Goal: Task Accomplishment & Management: Complete application form

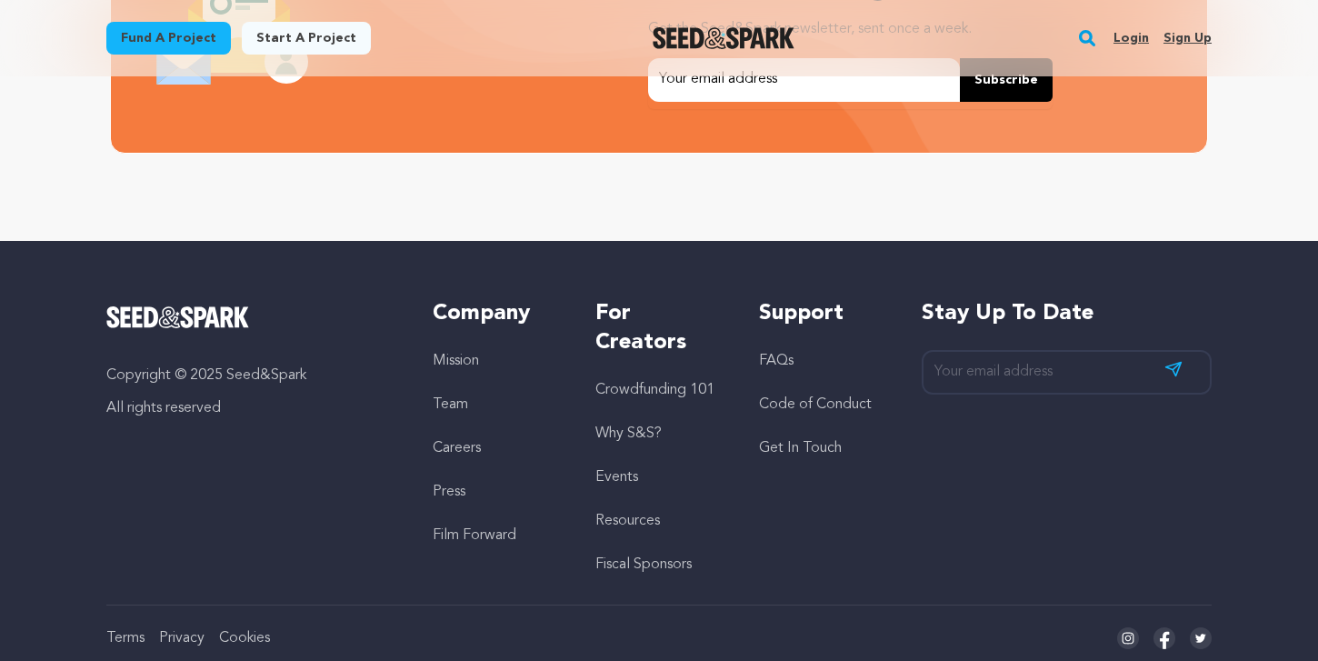
scroll to position [0, 347]
click at [789, 361] on link "FAQs" at bounding box center [776, 361] width 35 height 15
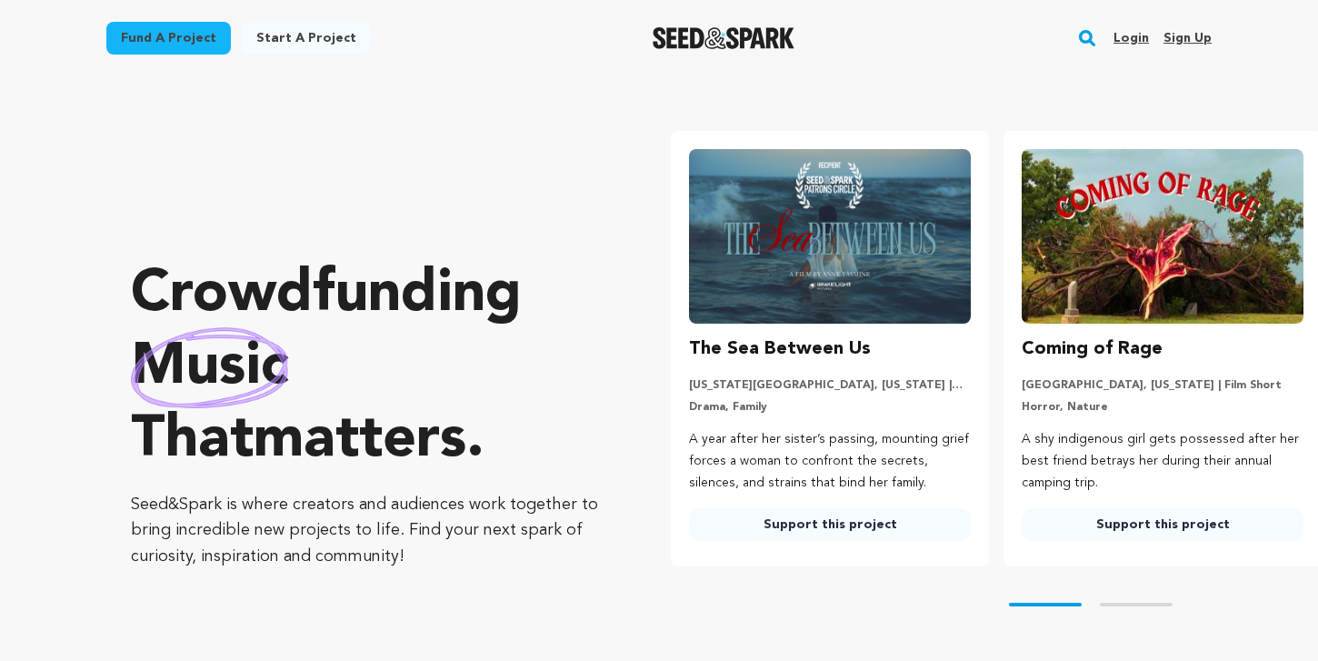
click at [1175, 35] on link "Sign up" at bounding box center [1187, 38] width 48 height 29
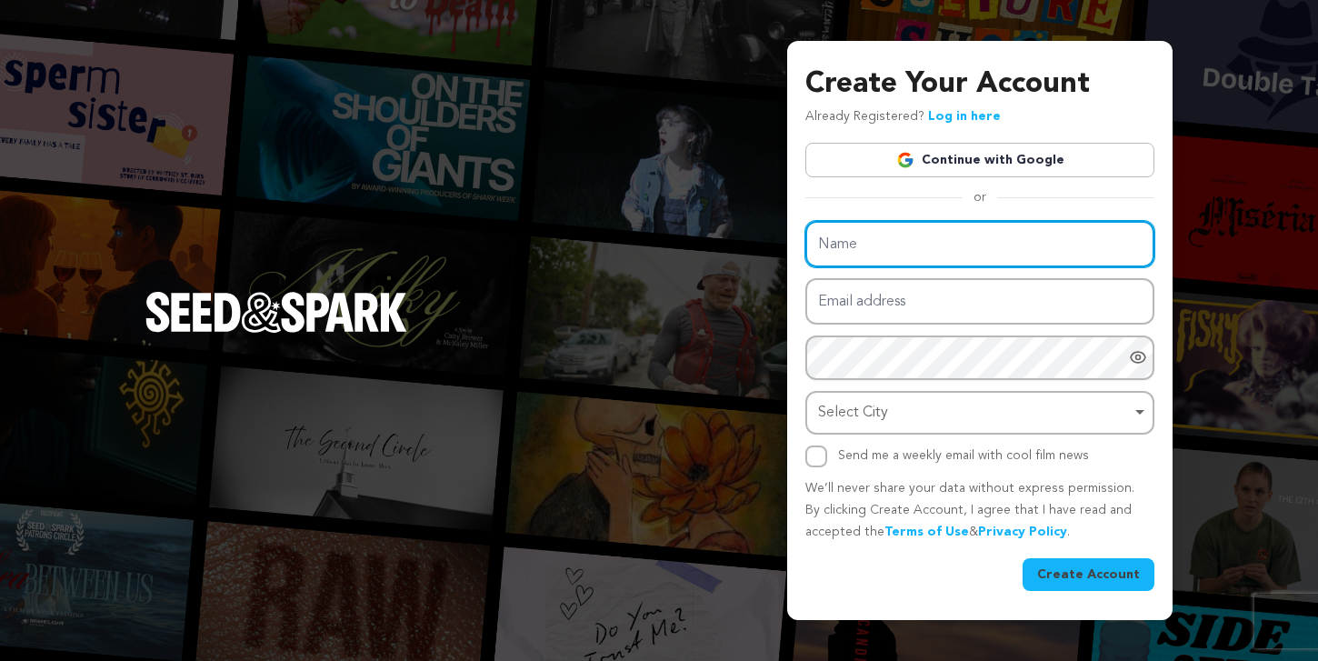
click at [900, 254] on input "Name" at bounding box center [979, 244] width 349 height 46
type input "Love Bomber Film"
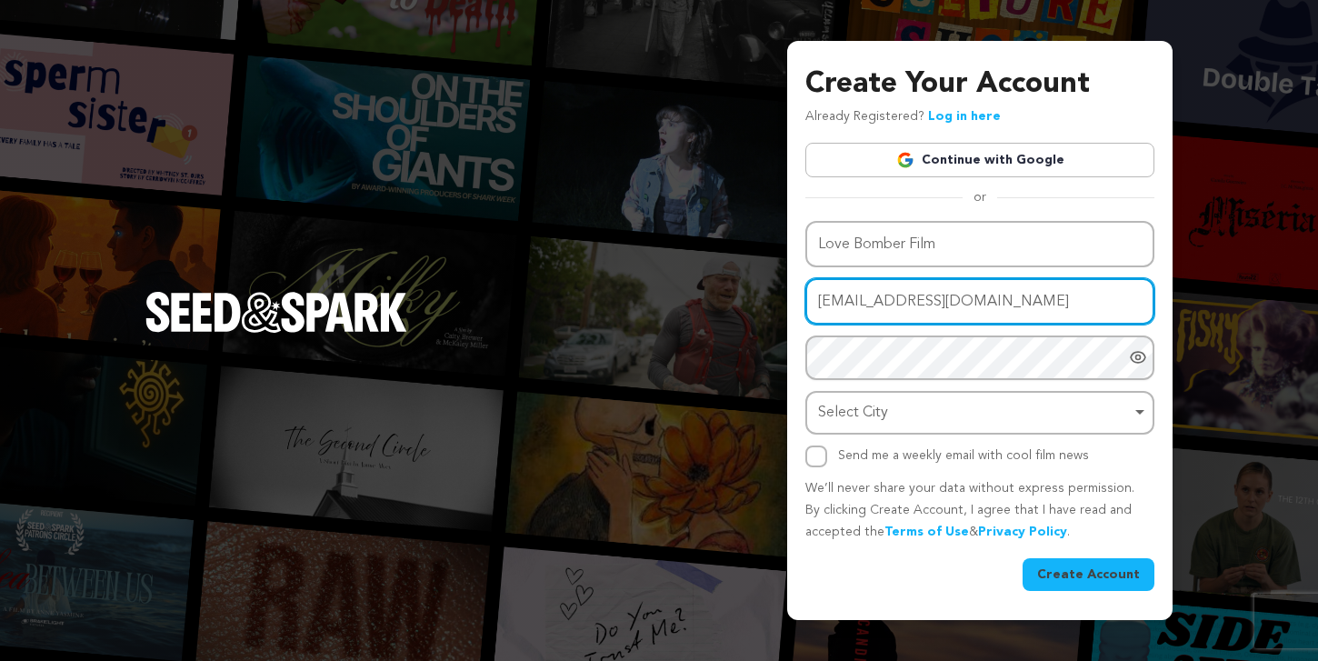
type input "lovebomberfilm@gmail.com"
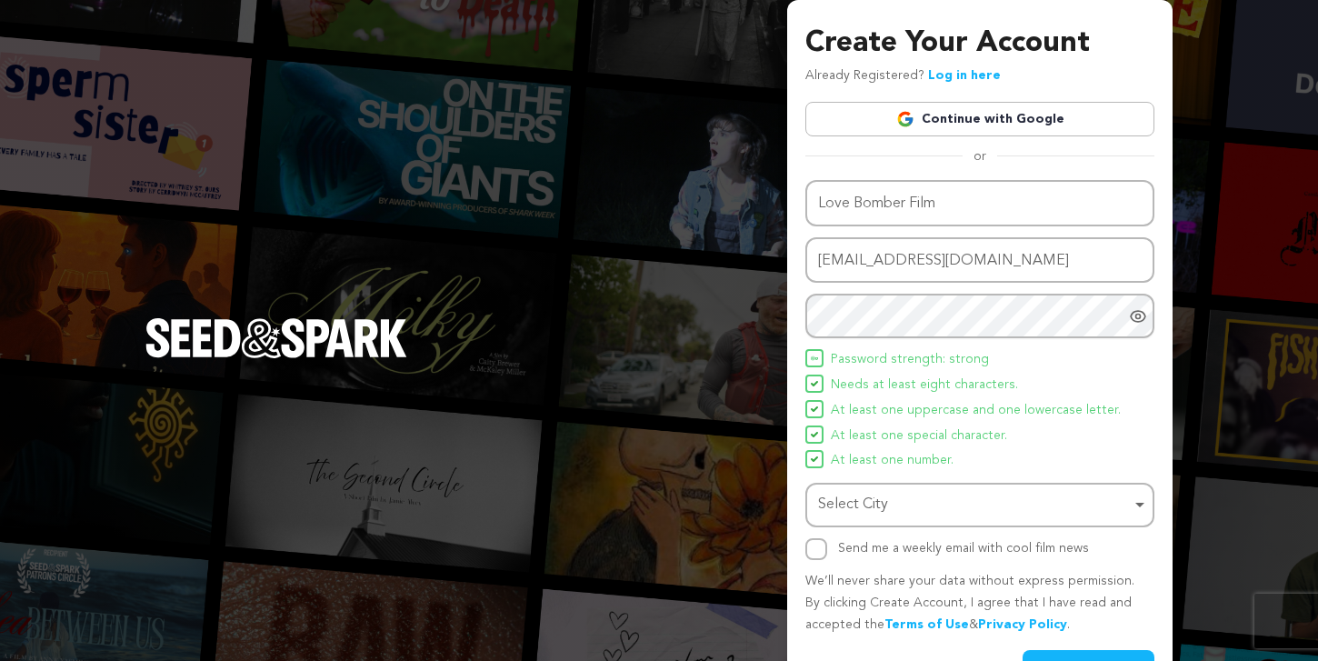
click at [1131, 311] on icon "Show password as plain text. Warning: this will display your password on the sc…" at bounding box center [1138, 316] width 18 height 18
click at [884, 507] on div "Select City Remove item" at bounding box center [974, 505] width 313 height 26
type input "new york city"
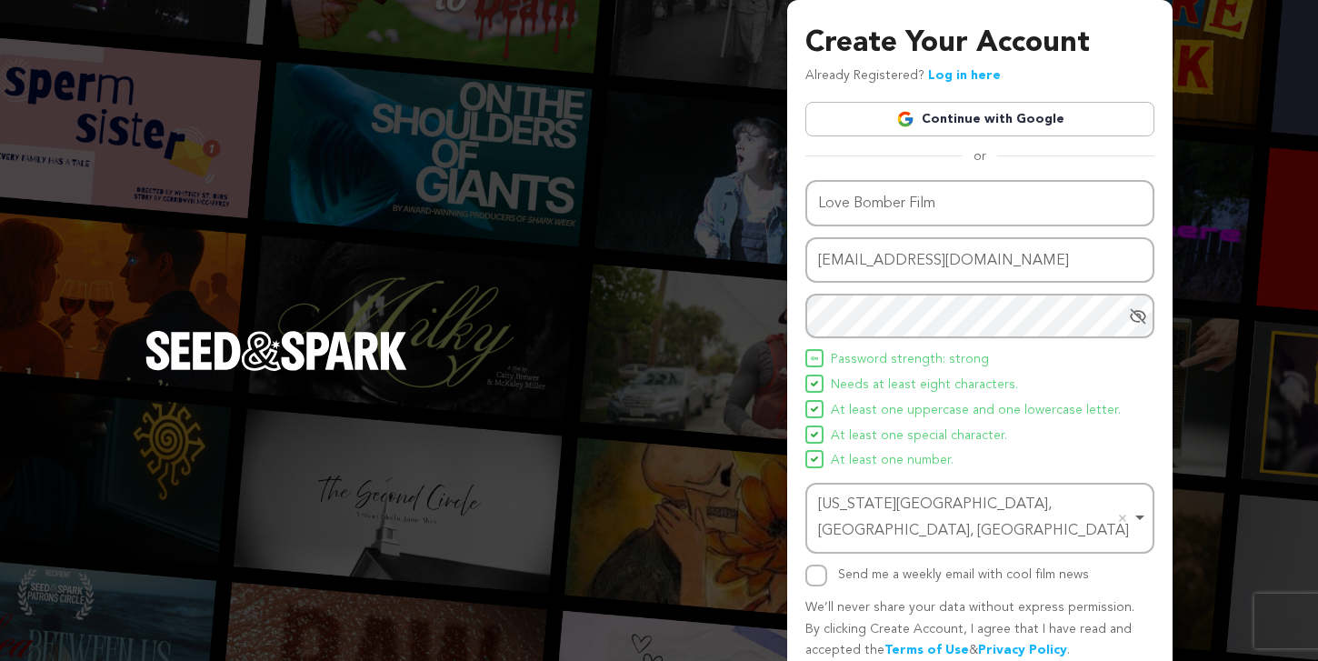
scroll to position [38, 0]
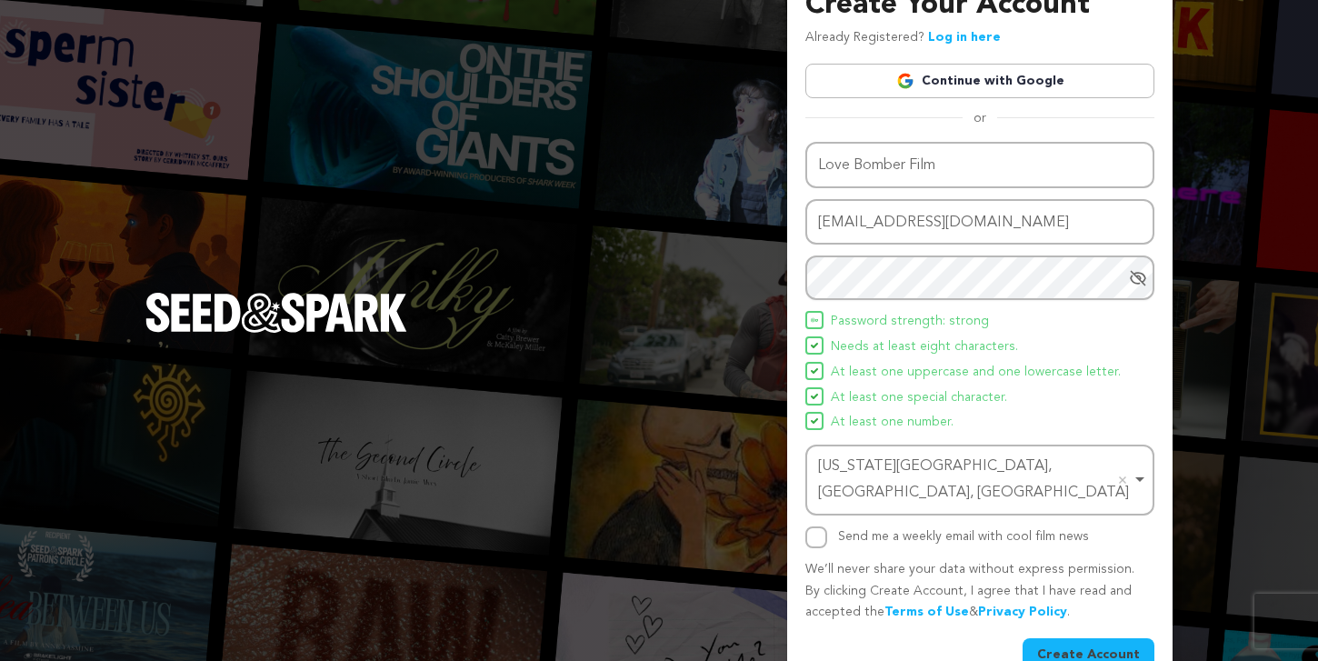
click at [1136, 280] on icon "Hide Password" at bounding box center [1138, 278] width 18 height 18
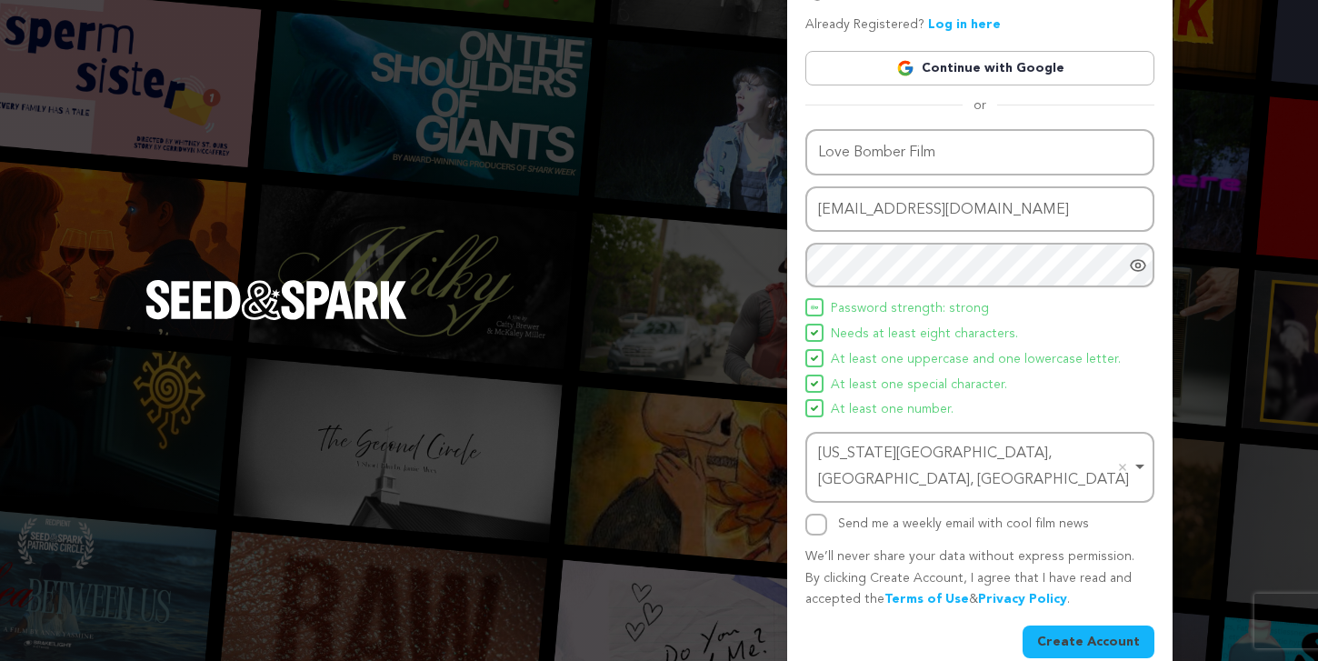
click at [1082, 625] on button "Create Account" at bounding box center [1088, 641] width 132 height 33
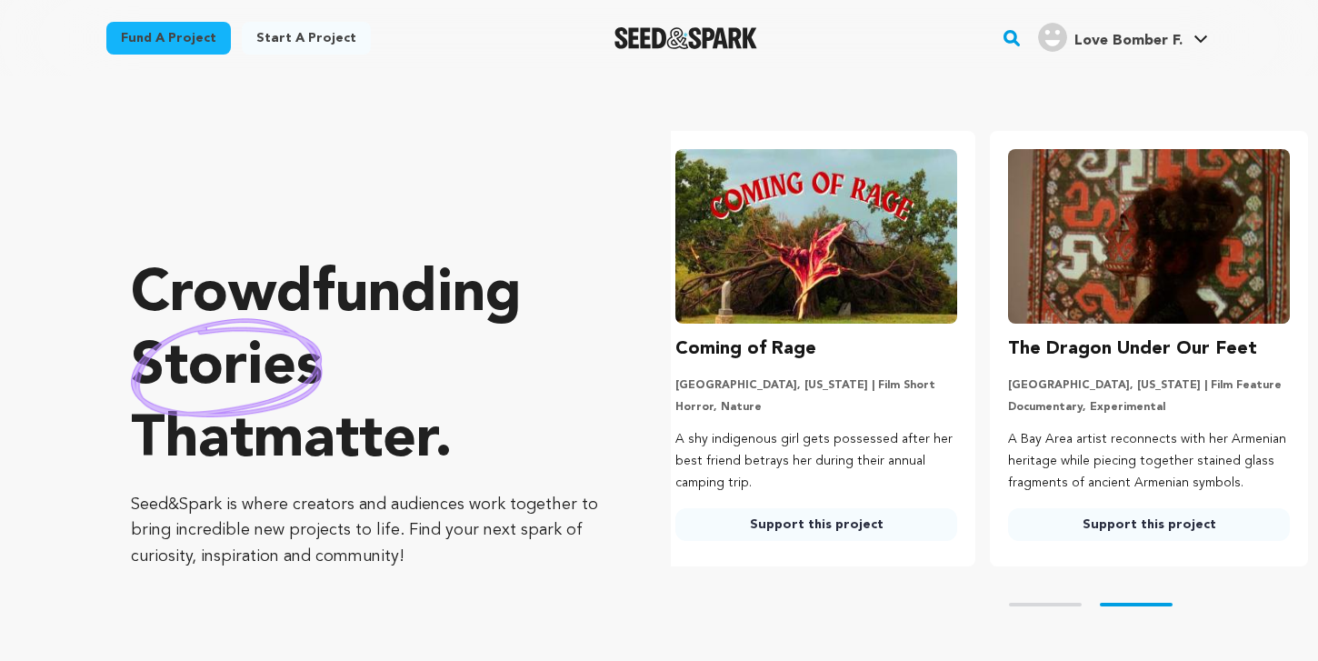
scroll to position [0, 347]
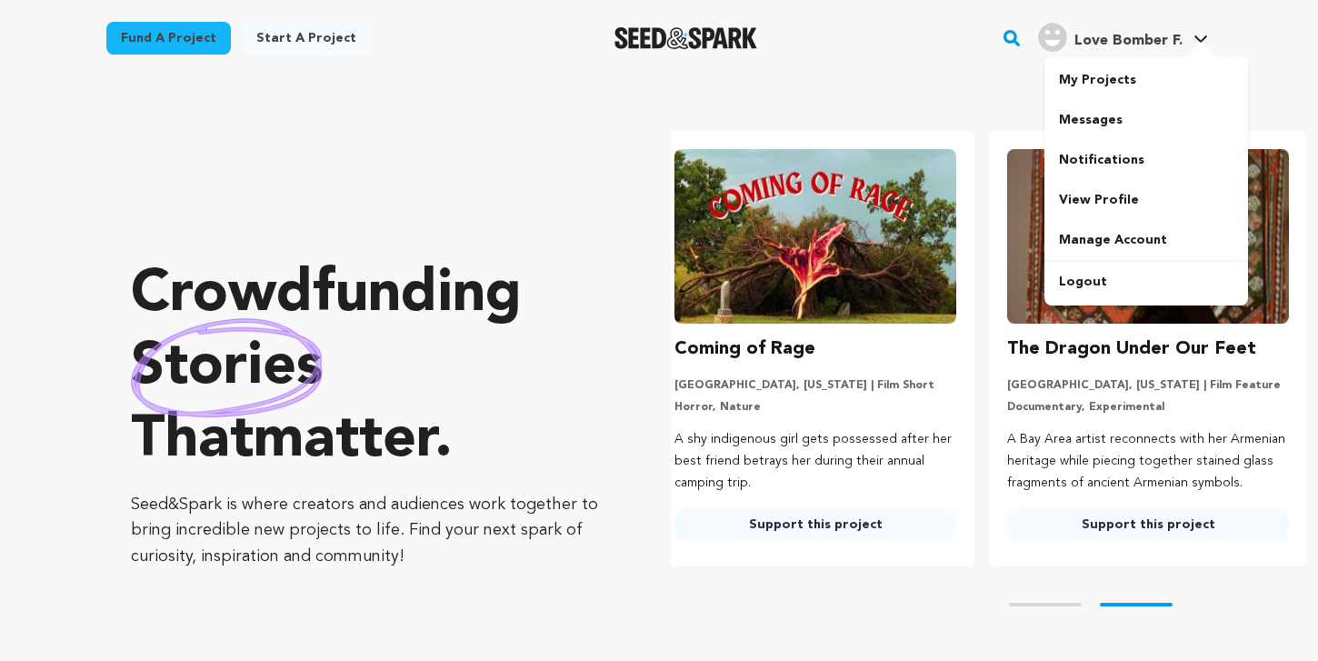
click at [1179, 40] on span "Love Bomber F." at bounding box center [1128, 41] width 108 height 15
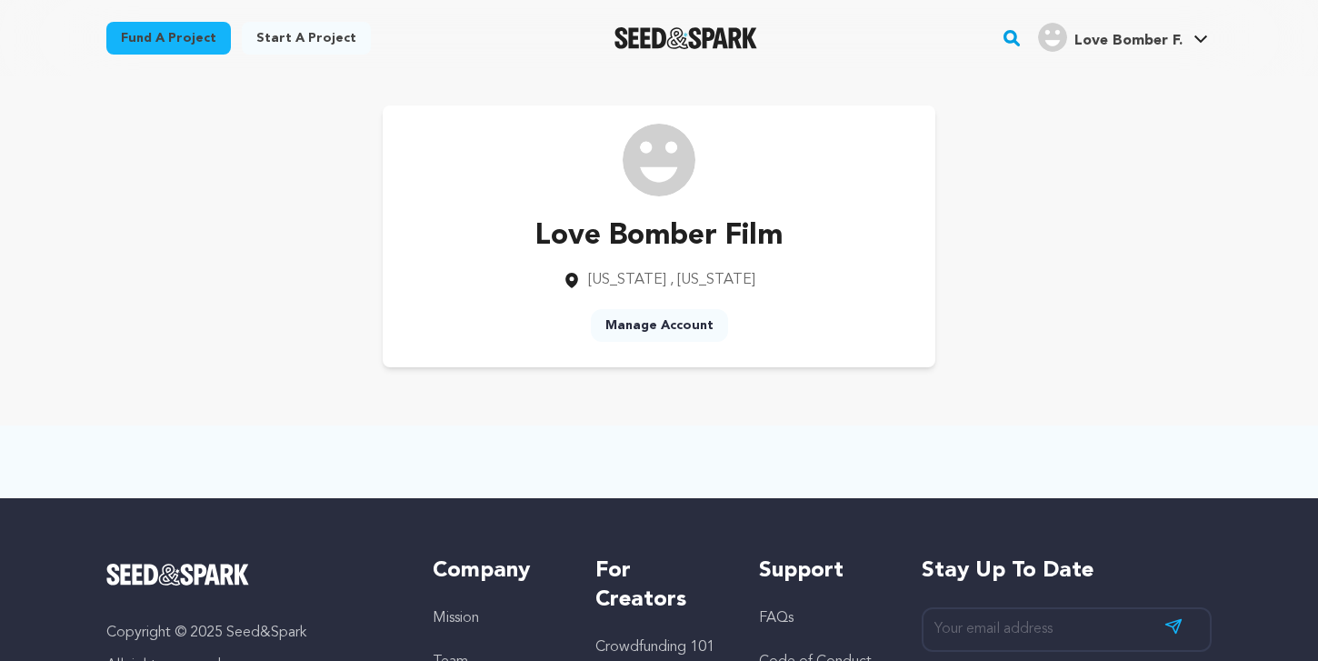
click at [302, 43] on link "Start a project" at bounding box center [306, 38] width 129 height 33
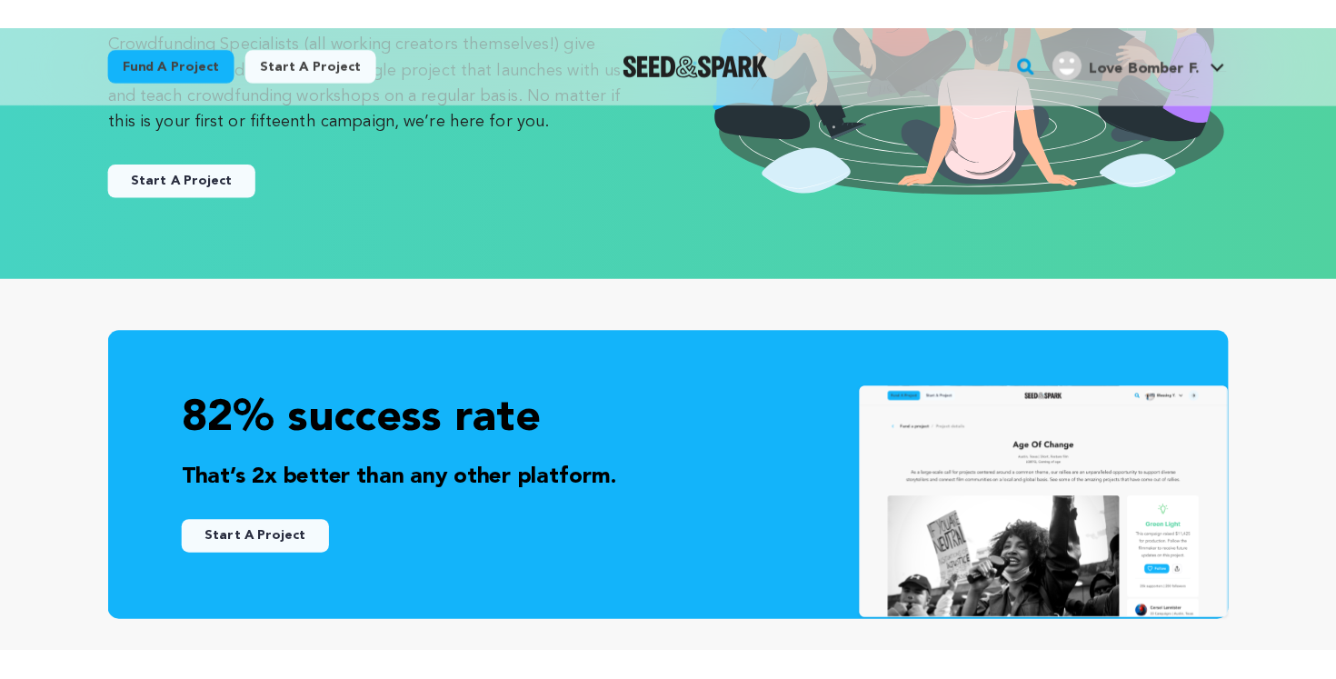
scroll to position [317, 0]
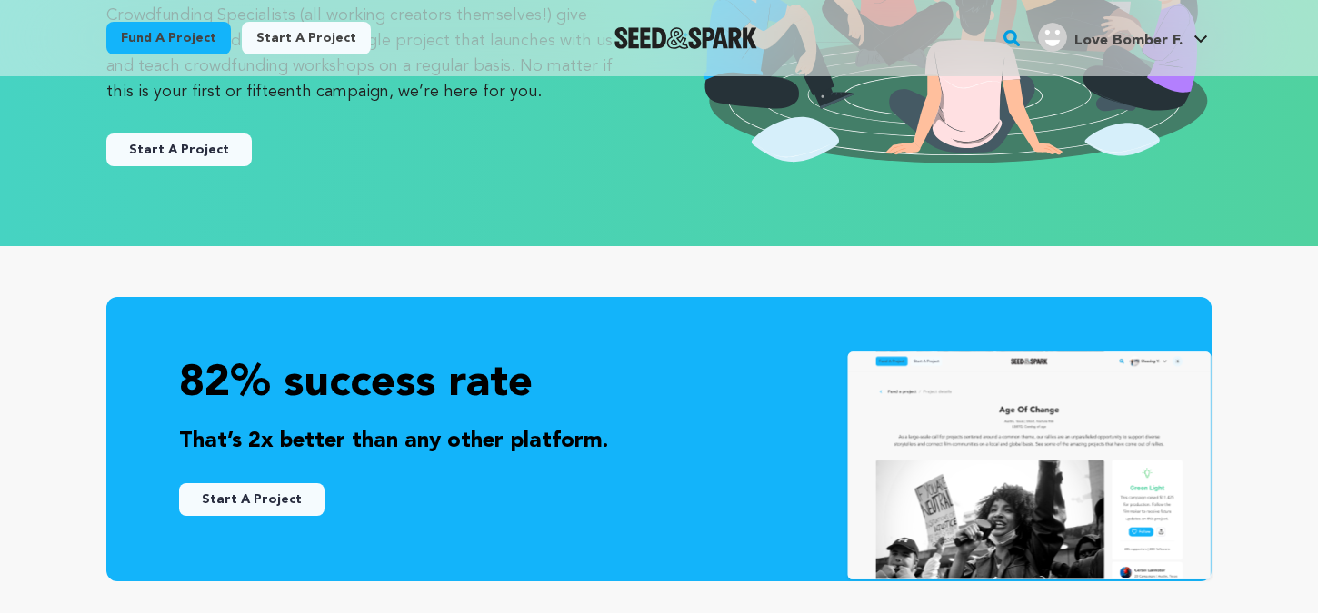
click at [163, 149] on button "Start A Project" at bounding box center [178, 150] width 145 height 33
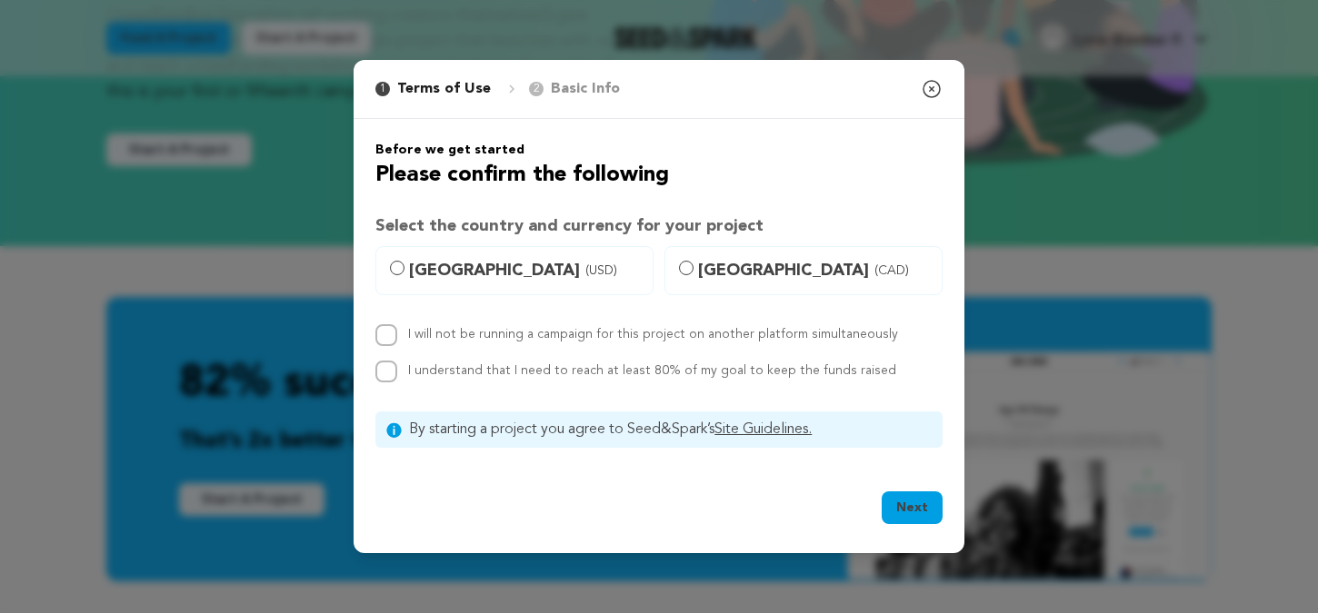
click at [533, 279] on span "United States (USD)" at bounding box center [525, 270] width 233 height 25
click at [398, 269] on input "United States (USD)" at bounding box center [397, 268] width 15 height 15
radio input "true"
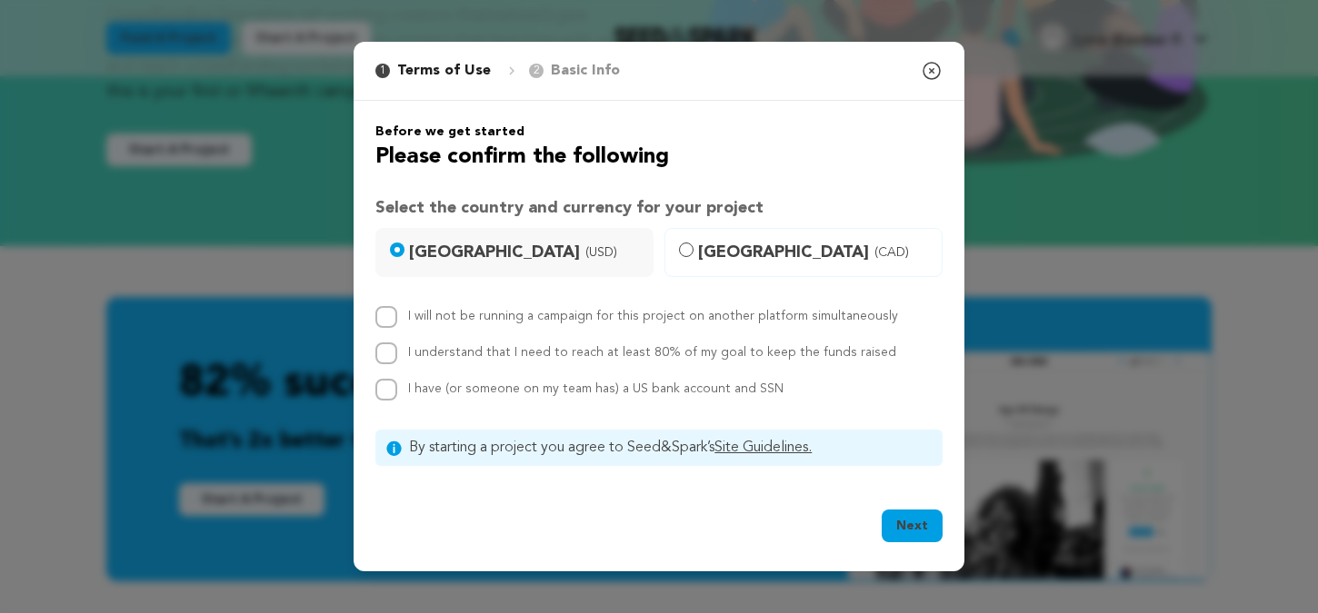
click at [652, 160] on h2 "Please confirm the following" at bounding box center [658, 157] width 567 height 33
click at [379, 323] on input "I will not be running a campaign for this project on another platform simultane…" at bounding box center [386, 317] width 22 height 22
checkbox input "true"
click at [380, 349] on input "I understand that I need to reach at least 80% of my goal to keep the funds rai…" at bounding box center [386, 354] width 22 height 22
checkbox input "true"
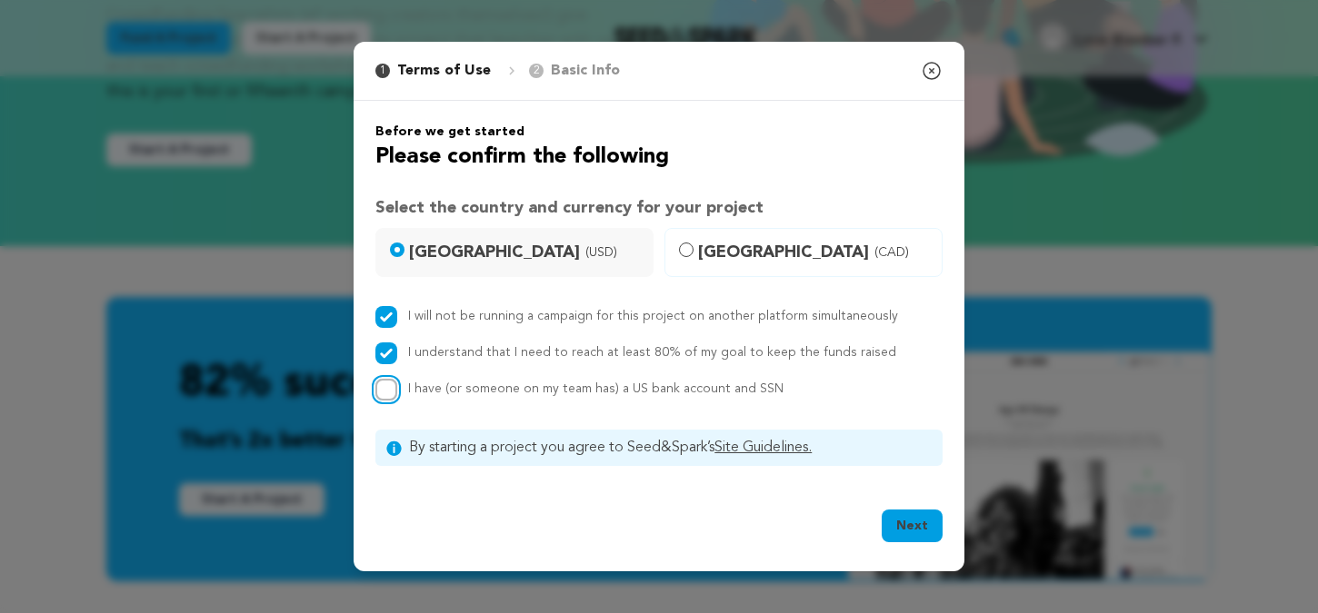
click at [385, 395] on input "I have (or someone on my team has) a US bank account and SSN" at bounding box center [386, 390] width 22 height 22
checkbox input "true"
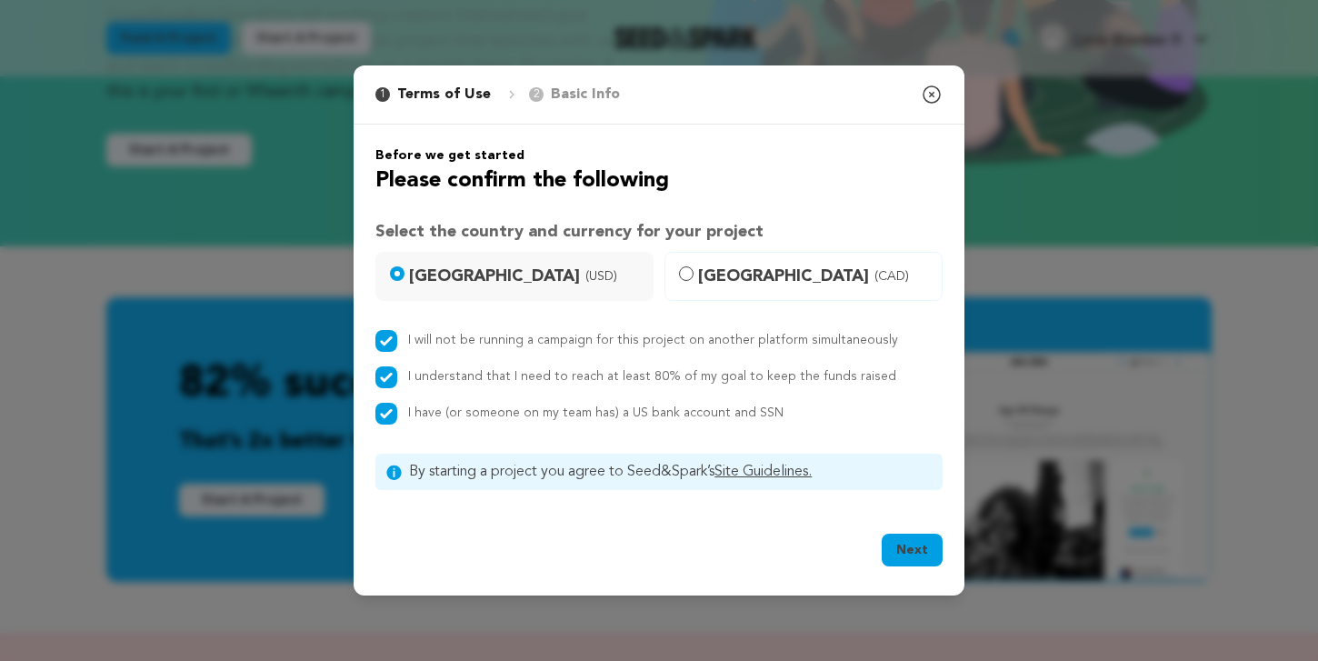
click at [907, 559] on button "Next" at bounding box center [912, 549] width 61 height 33
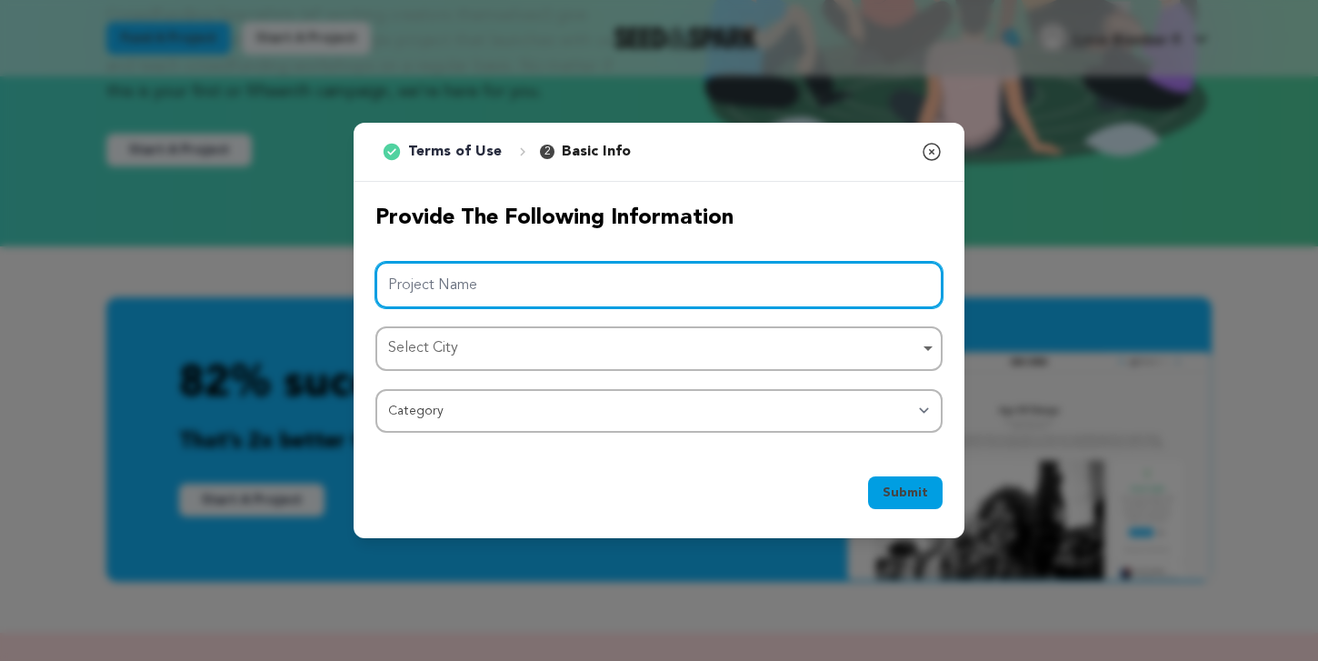
click at [703, 298] on input "Project Name" at bounding box center [658, 285] width 567 height 46
type input "Love Bomber - Short Film"
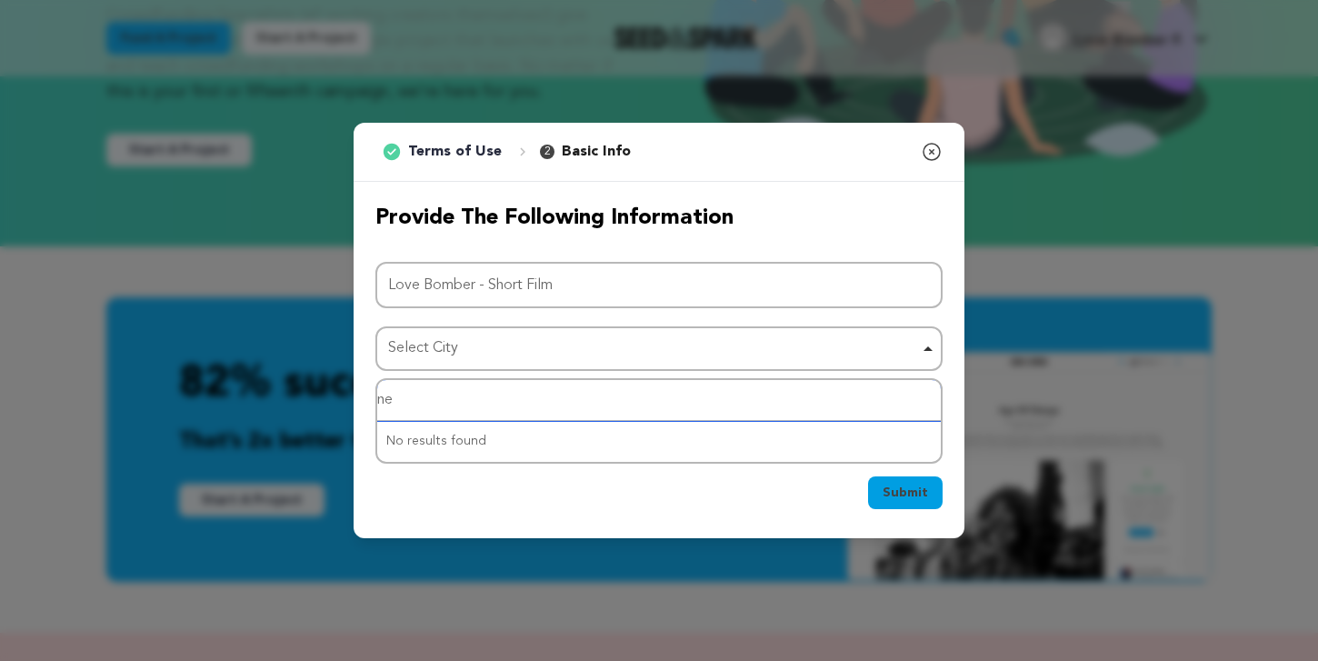
type input "n"
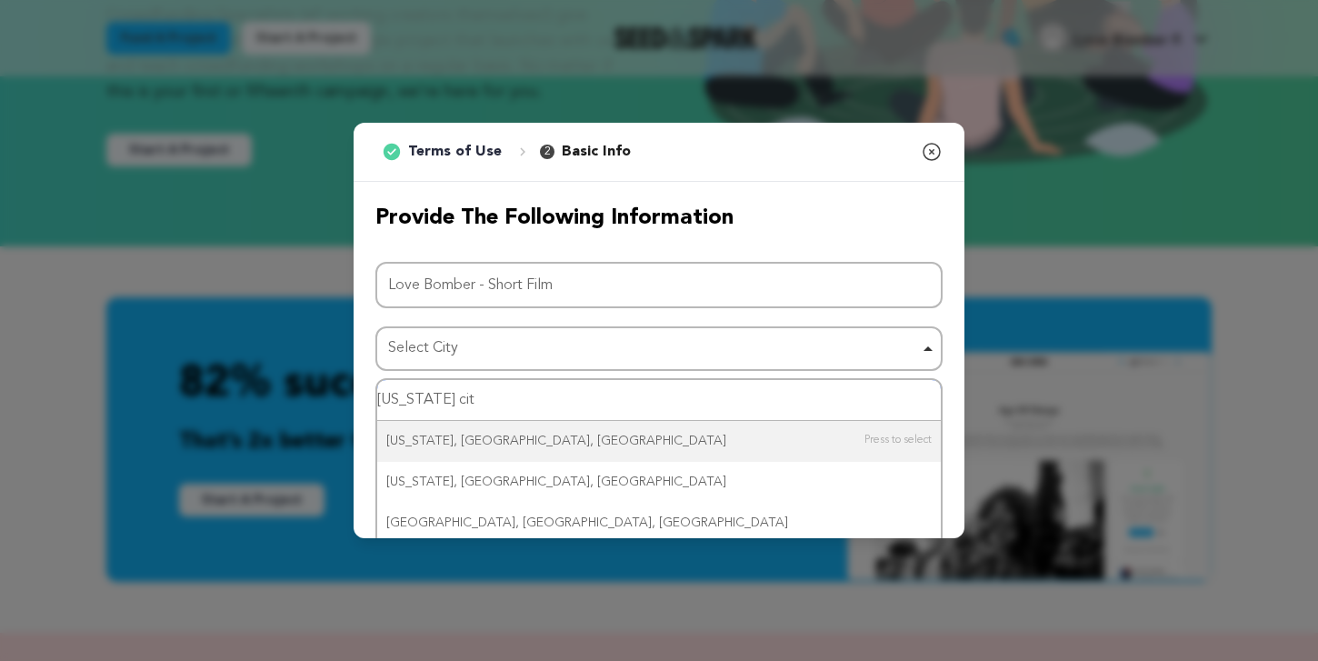
type input "new york city"
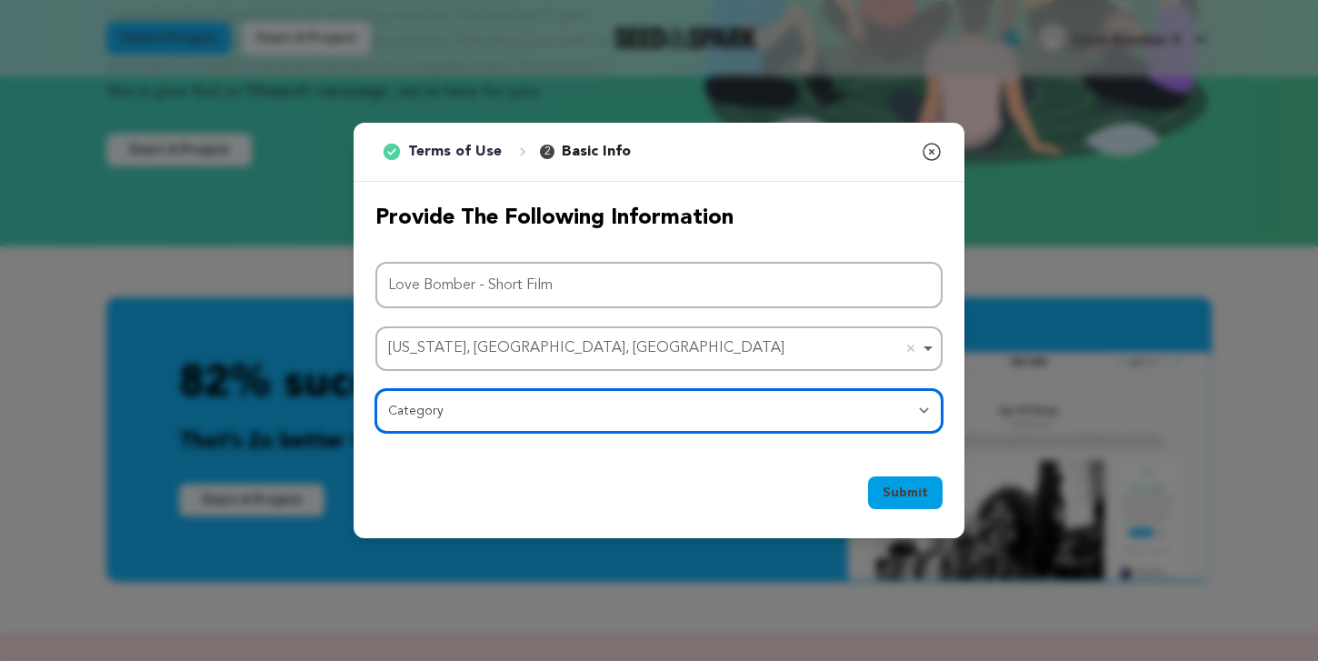
click at [434, 408] on select "Category Film Feature Film Short Series Film Festival Company Music Video VR Ex…" at bounding box center [658, 411] width 567 height 44
select select "383"
click at [375, 389] on select "Category Film Feature Film Short Series Film Festival Company Music Video VR Ex…" at bounding box center [658, 411] width 567 height 44
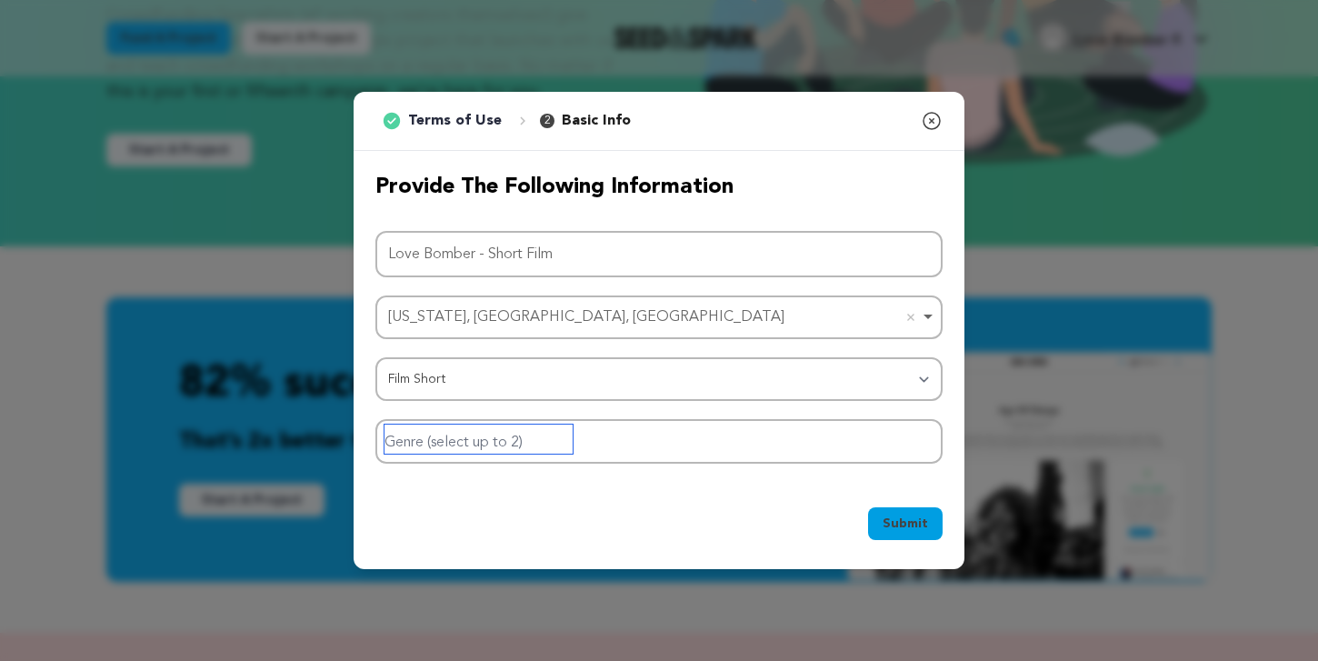
click at [496, 447] on input "Genre (select up to 2)" at bounding box center [478, 438] width 188 height 29
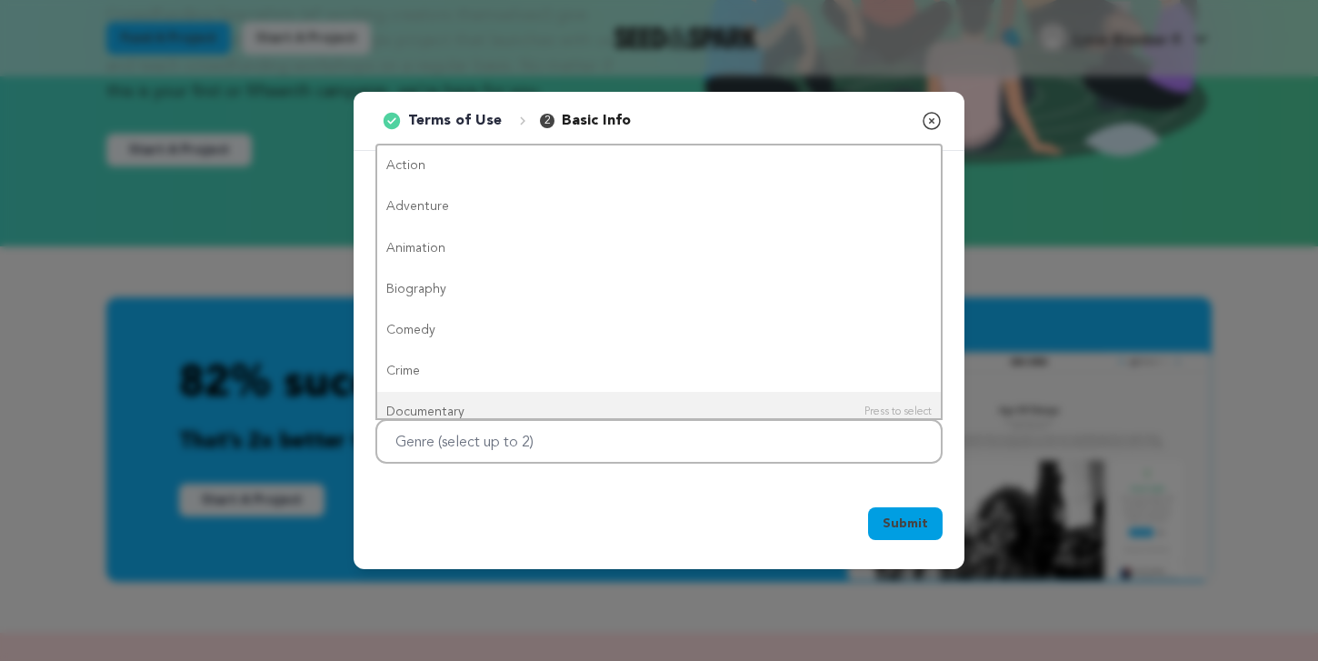
click at [496, 519] on div "Submit Ok, Got it" at bounding box center [658, 527] width 567 height 40
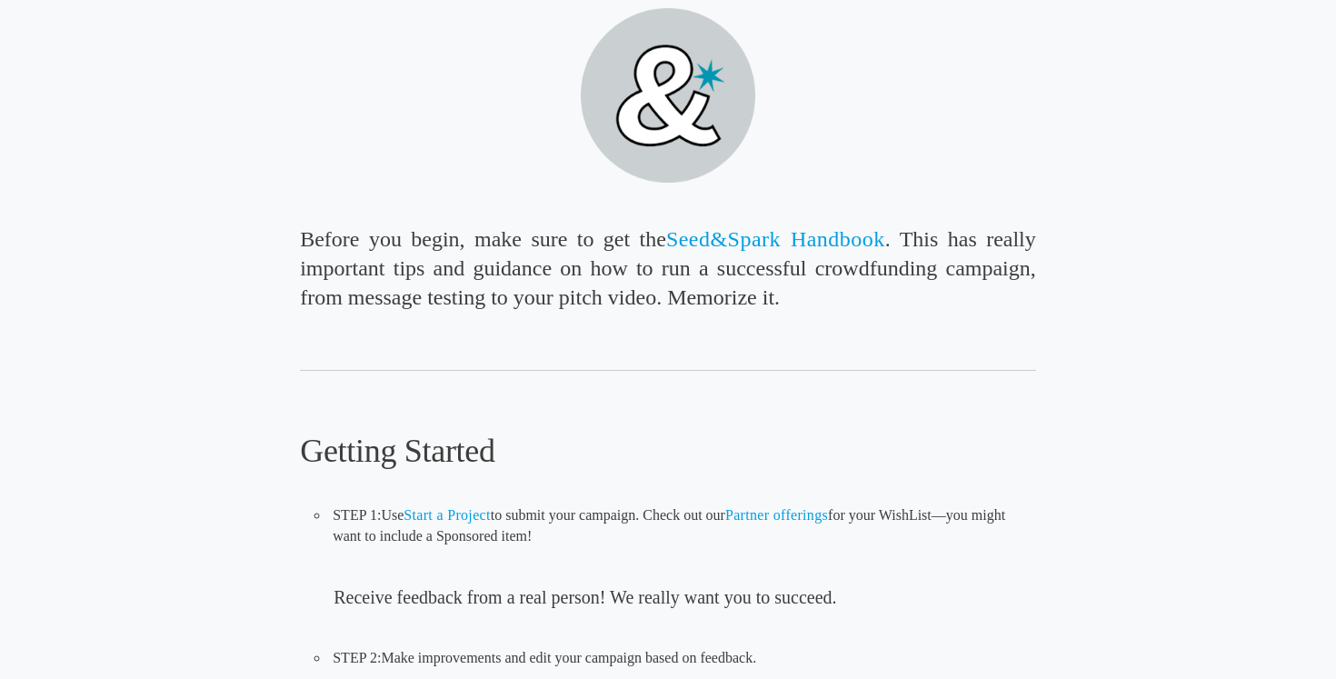
scroll to position [180, 0]
